Goal: Task Accomplishment & Management: Use online tool/utility

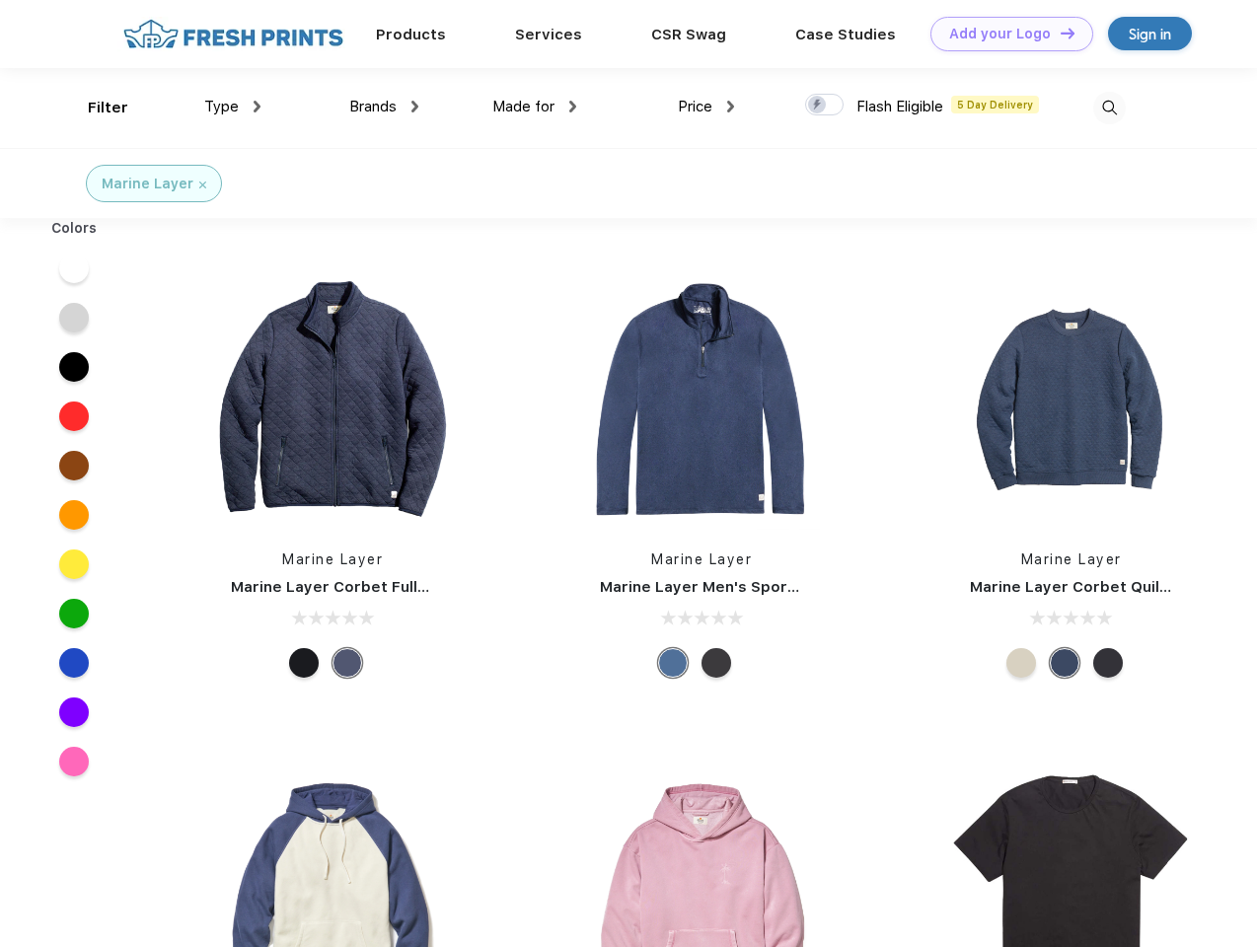
click at [1004, 34] on link "Add your Logo Design Tool" at bounding box center [1011, 34] width 163 height 35
click at [0, 0] on div "Design Tool" at bounding box center [0, 0] width 0 height 0
click at [1059, 33] on link "Add your Logo Design Tool" at bounding box center [1011, 34] width 163 height 35
click at [95, 108] on div "Filter" at bounding box center [108, 108] width 40 height 23
click at [233, 107] on span "Type" at bounding box center [221, 107] width 35 height 18
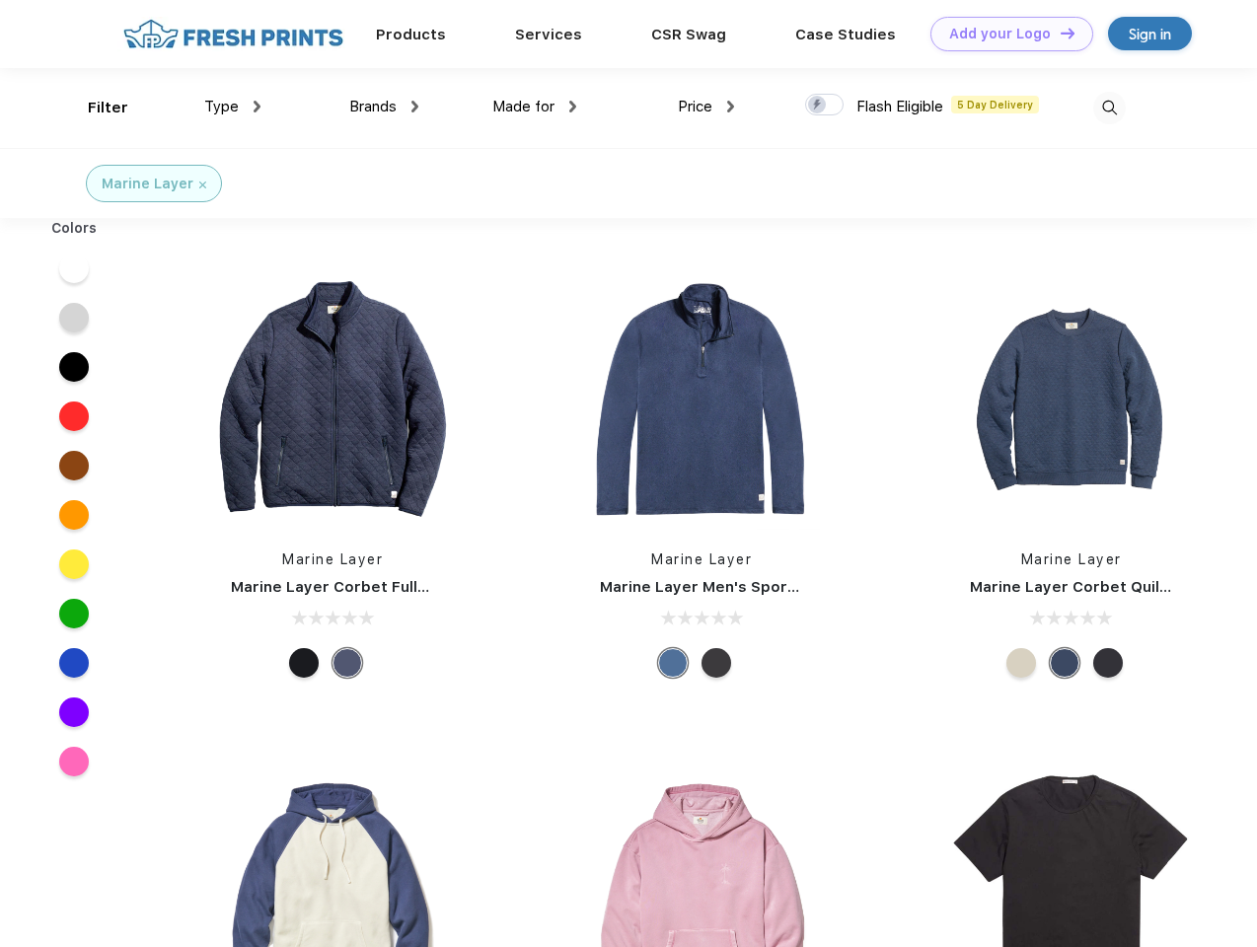
click at [384, 107] on span "Brands" at bounding box center [372, 107] width 47 height 18
click at [535, 107] on span "Made for" at bounding box center [523, 107] width 62 height 18
click at [706, 107] on span "Price" at bounding box center [695, 107] width 35 height 18
click at [825, 106] on div at bounding box center [824, 105] width 38 height 22
click at [818, 106] on input "checkbox" at bounding box center [811, 99] width 13 height 13
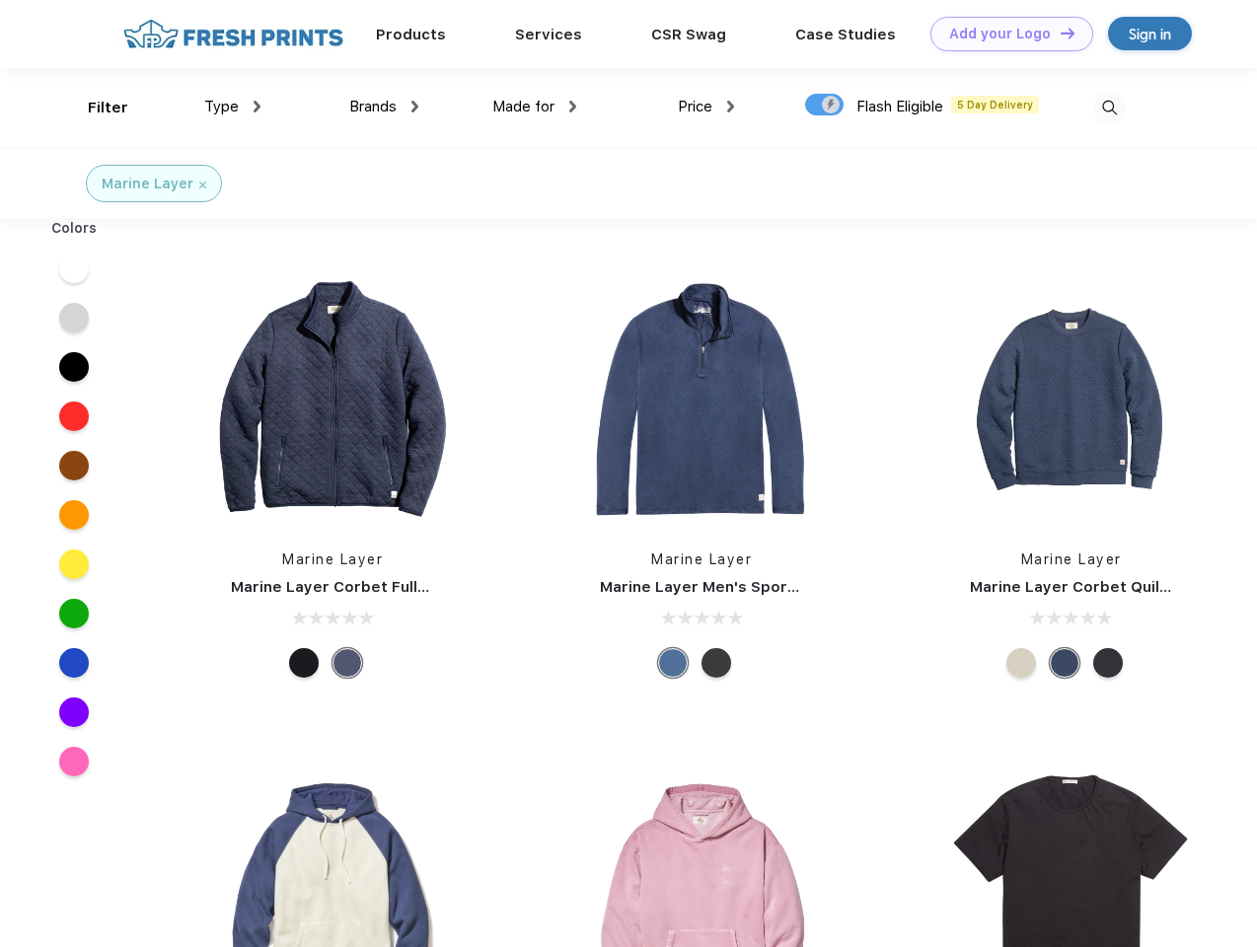
click at [1109, 108] on img at bounding box center [1109, 108] width 33 height 33
